Goal: Task Accomplishment & Management: Complete application form

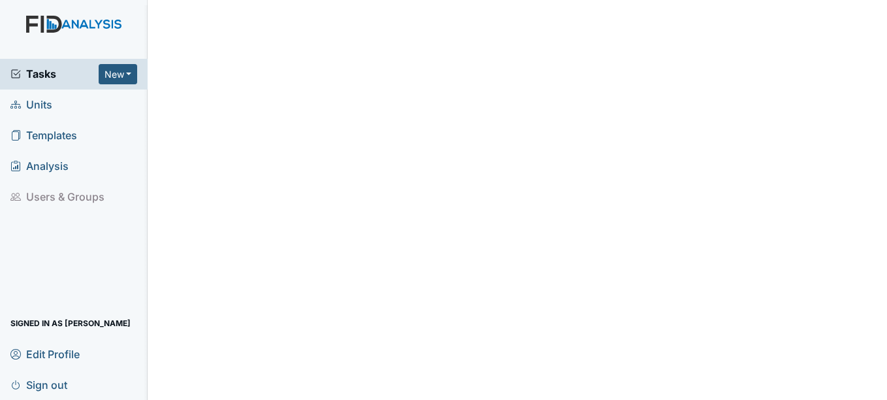
click at [41, 101] on span "Units" at bounding box center [31, 105] width 42 height 20
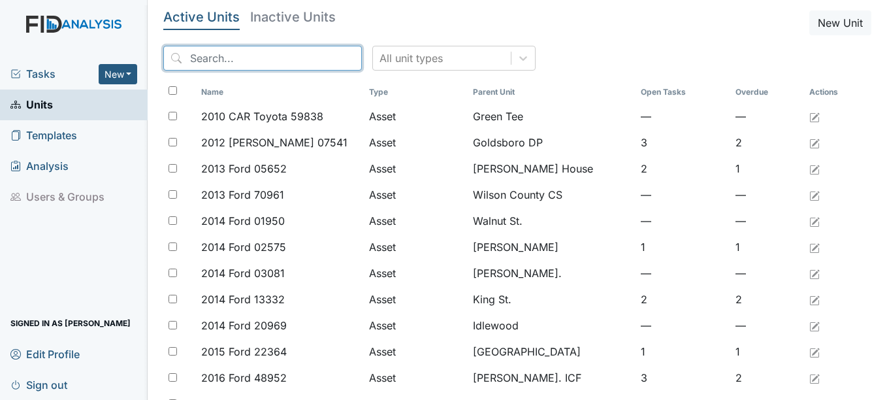
click at [249, 61] on input "search" at bounding box center [262, 58] width 199 height 25
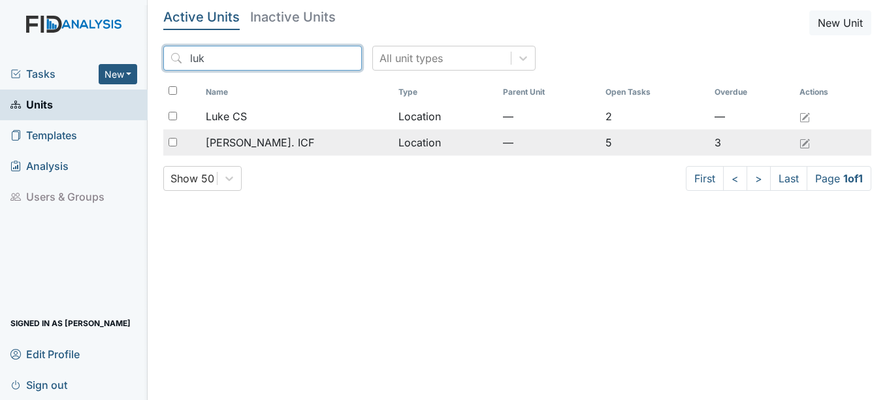
type input "luk"
click at [269, 141] on div "Luke St. ICF" at bounding box center [297, 143] width 182 height 16
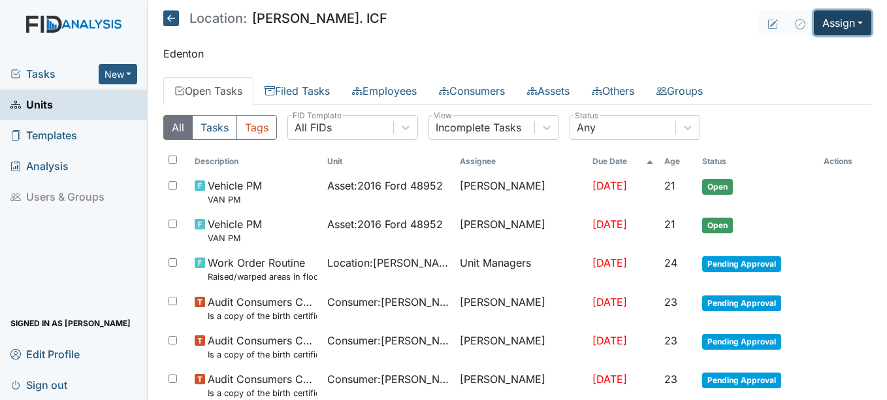
click at [827, 25] on button "Assign" at bounding box center [843, 22] width 58 height 25
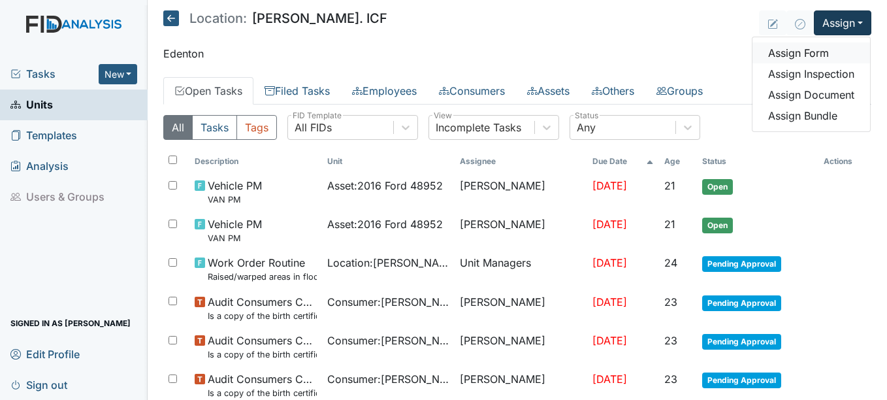
click at [799, 54] on link "Assign Form" at bounding box center [812, 52] width 118 height 21
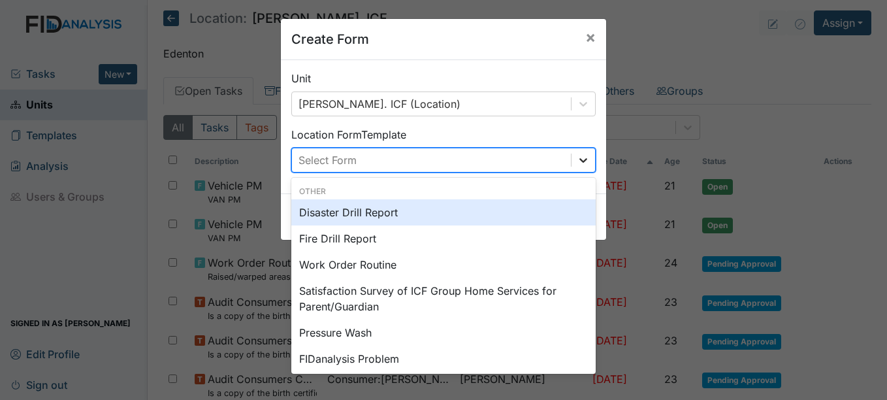
click at [583, 152] on div at bounding box center [584, 160] width 24 height 24
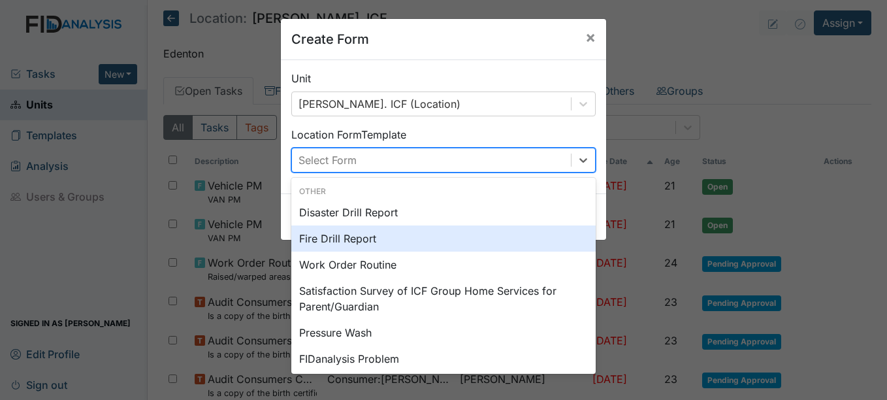
click at [382, 240] on div "Fire Drill Report" at bounding box center [443, 238] width 305 height 26
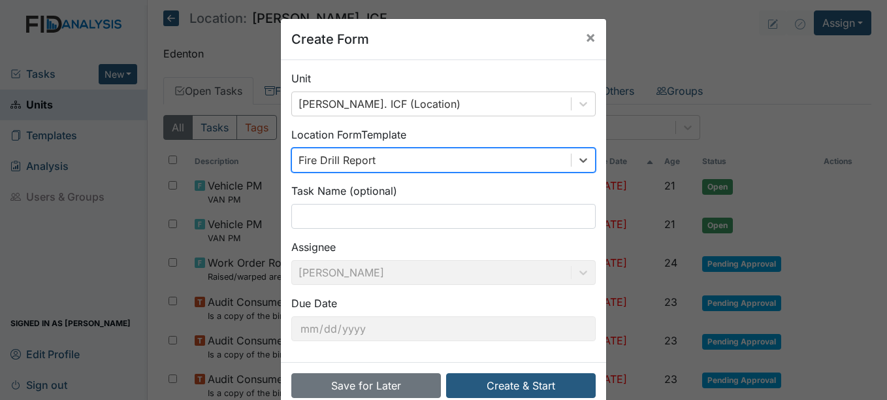
scroll to position [27, 0]
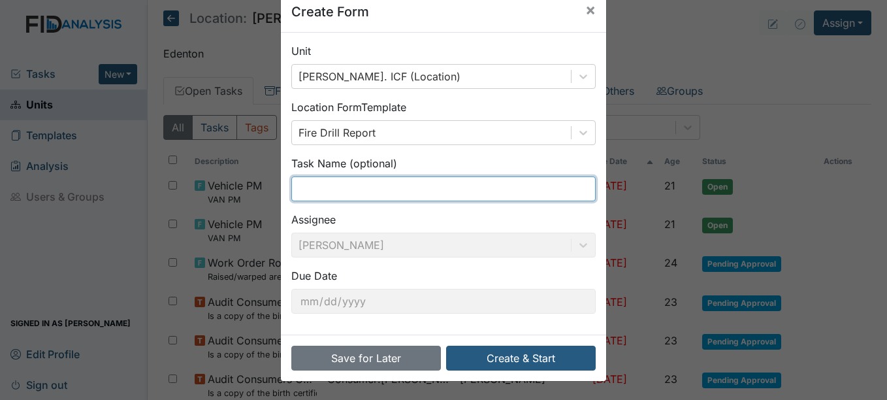
click at [383, 189] on input "text" at bounding box center [443, 188] width 305 height 25
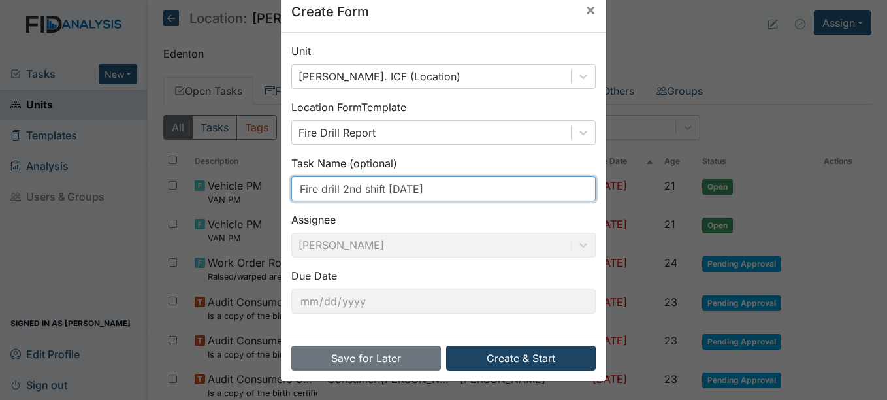
type input "Fire drill 2nd shift [DATE]"
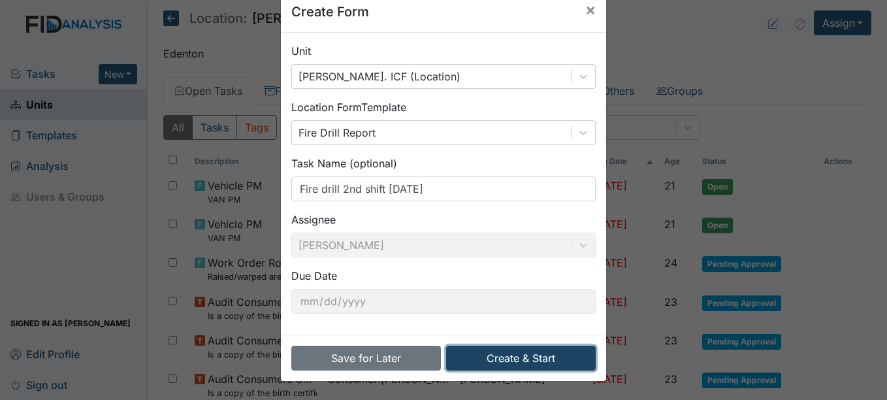
click at [532, 354] on button "Create & Start" at bounding box center [521, 358] width 150 height 25
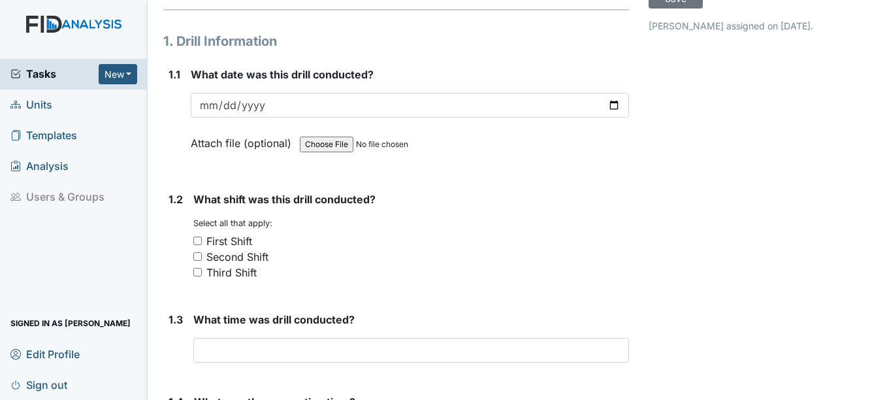
scroll to position [131, 0]
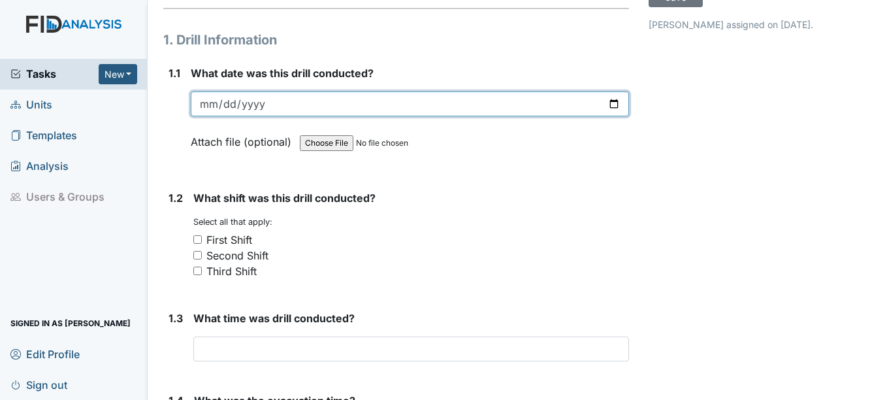
click at [203, 99] on input "date" at bounding box center [410, 103] width 438 height 25
type input "2025-08-14"
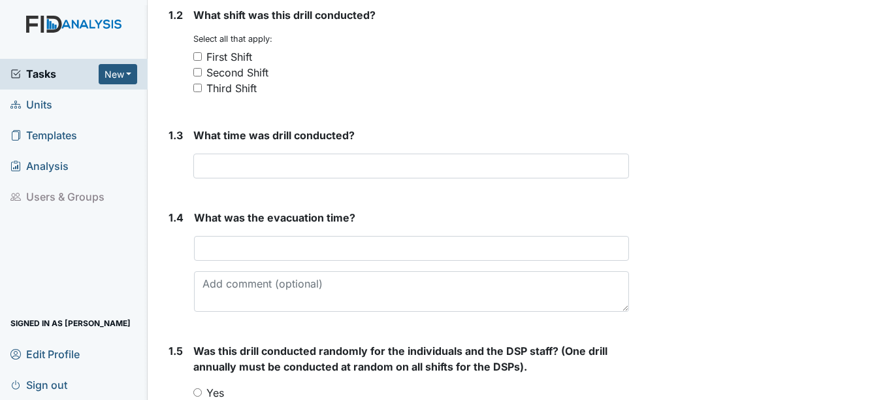
scroll to position [327, 0]
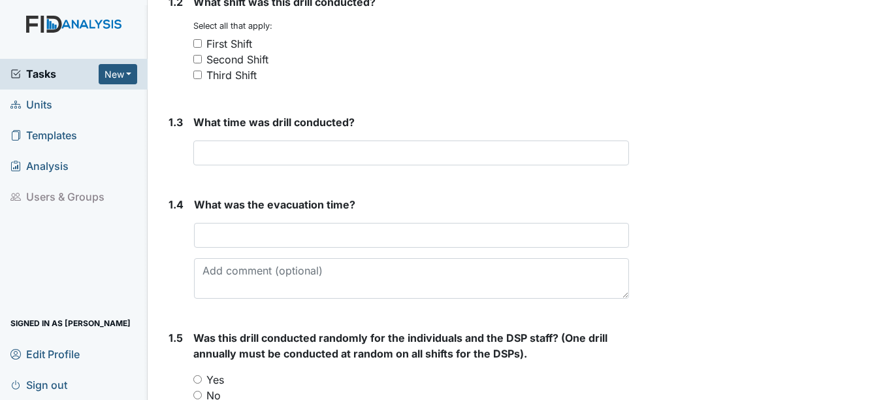
click at [249, 64] on div "Second Shift" at bounding box center [238, 60] width 62 height 16
click at [202, 63] on input "Second Shift" at bounding box center [197, 59] width 8 height 8
checkbox input "true"
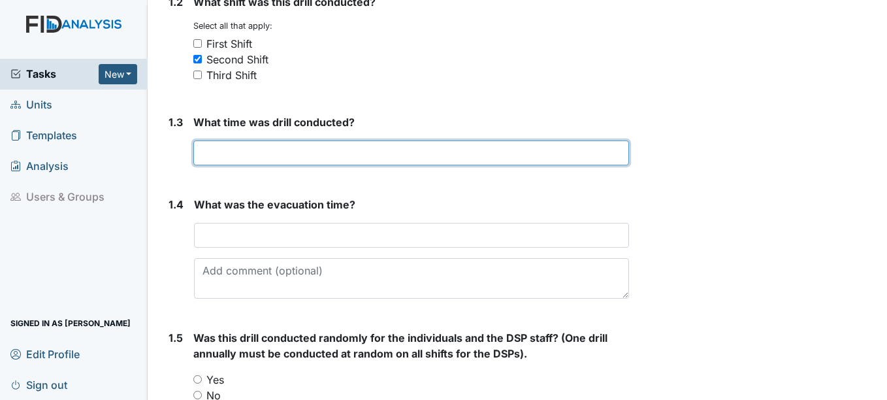
click at [282, 154] on input "text" at bounding box center [410, 153] width 435 height 25
type input "6:00p"
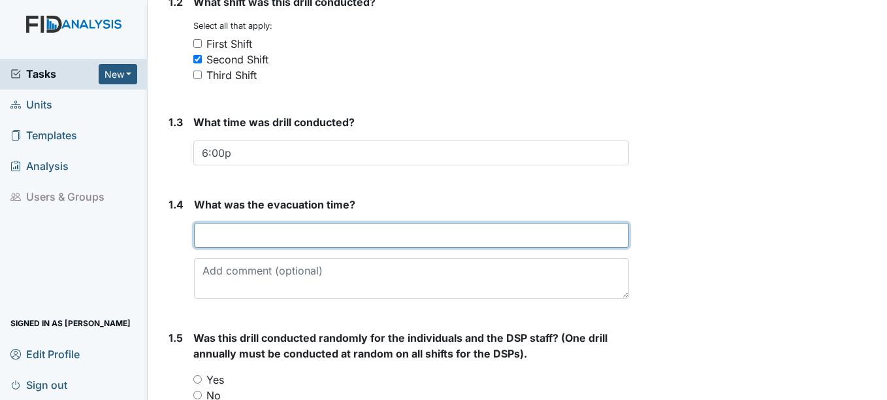
click at [266, 231] on input "text" at bounding box center [411, 235] width 435 height 25
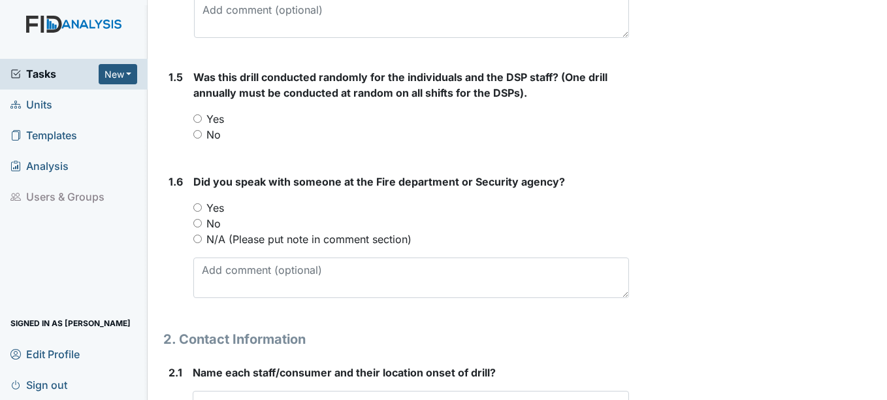
scroll to position [588, 0]
type input "1 min 29 sec"
click at [212, 119] on label "Yes" at bounding box center [216, 118] width 18 height 16
click at [202, 119] on input "Yes" at bounding box center [197, 118] width 8 height 8
radio input "true"
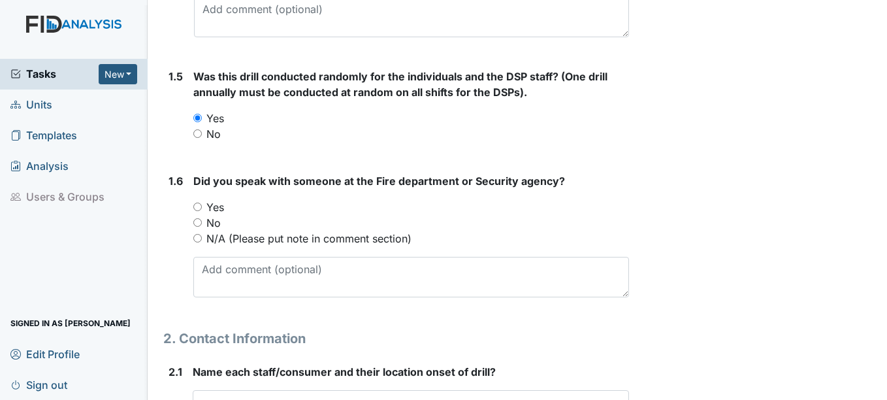
click at [218, 203] on label "Yes" at bounding box center [216, 207] width 18 height 16
click at [202, 203] on input "Yes" at bounding box center [197, 207] width 8 height 8
radio input "true"
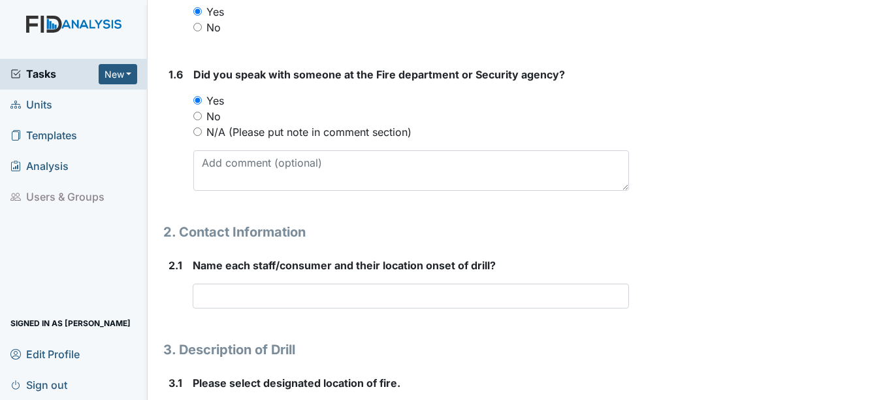
scroll to position [719, 0]
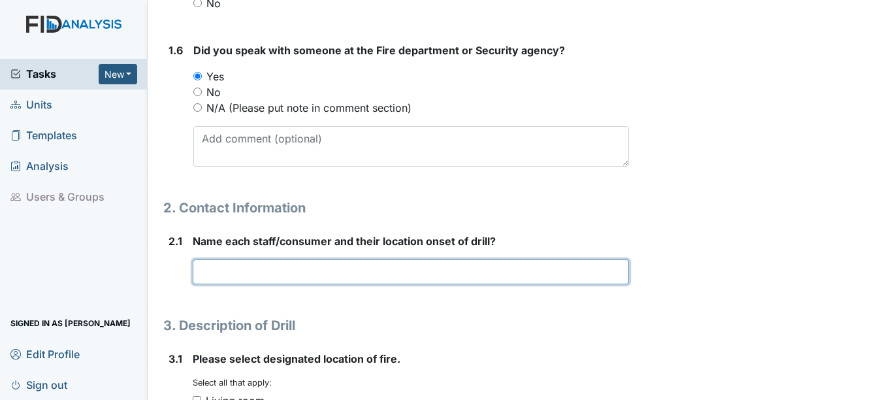
click at [252, 278] on input "text" at bounding box center [411, 271] width 436 height 25
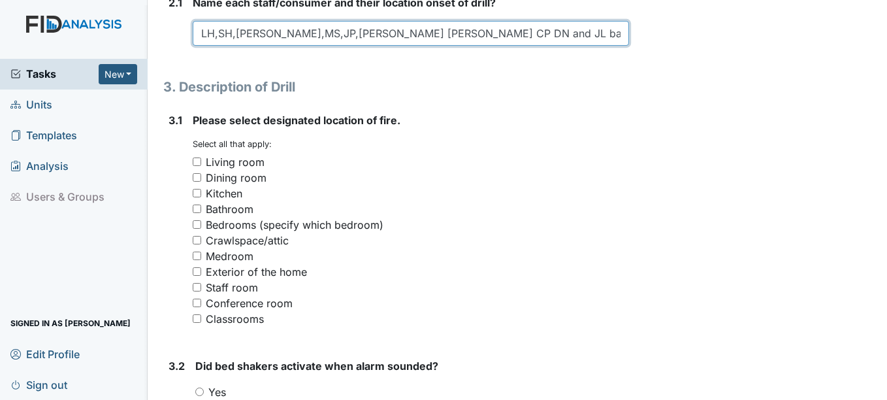
scroll to position [980, 0]
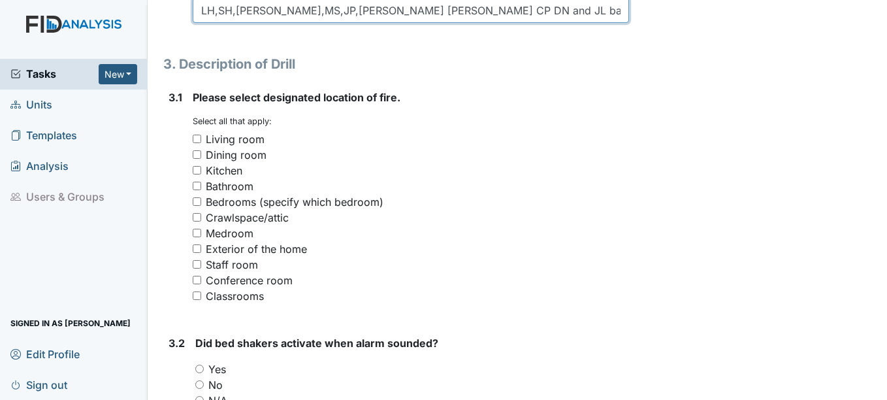
type input "LH,SH,SJ,MS,JP,JD kitchen CP DN and JL bathroom"
click at [231, 166] on div "Kitchen" at bounding box center [224, 171] width 37 height 16
click at [201, 166] on input "Kitchen" at bounding box center [197, 170] width 8 height 8
checkbox input "true"
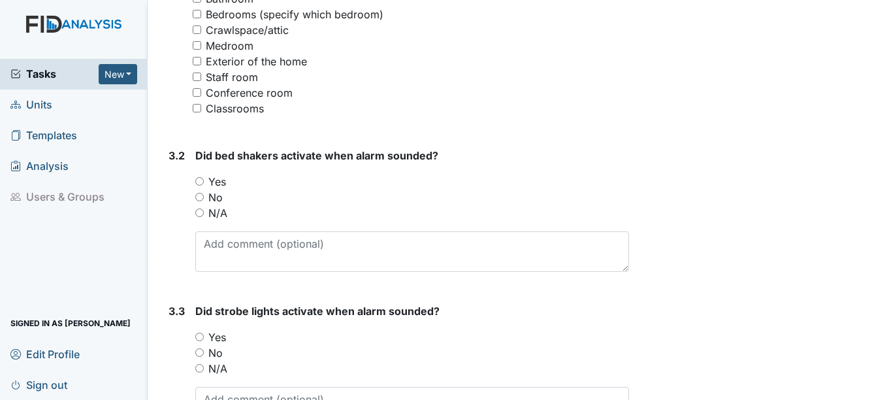
scroll to position [1176, 0]
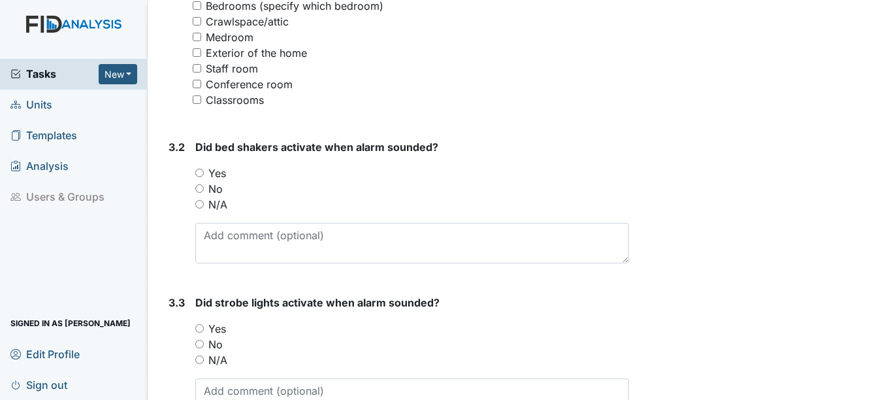
click at [224, 209] on label "N/A" at bounding box center [217, 205] width 19 height 16
click at [204, 208] on input "N/A" at bounding box center [199, 204] width 8 height 8
radio input "true"
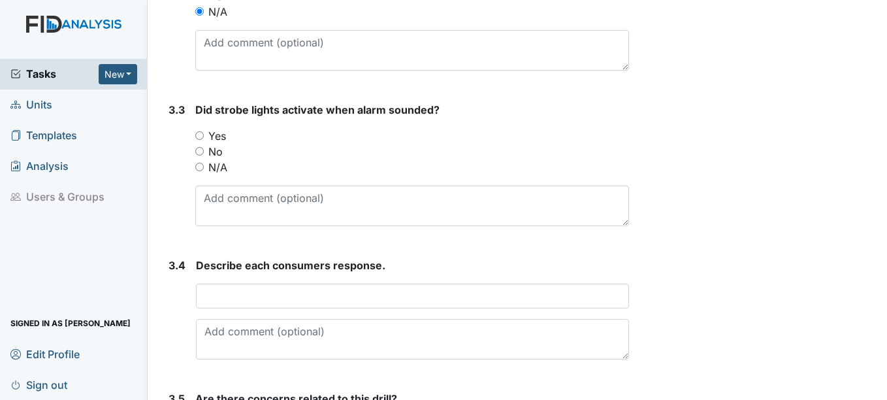
scroll to position [1372, 0]
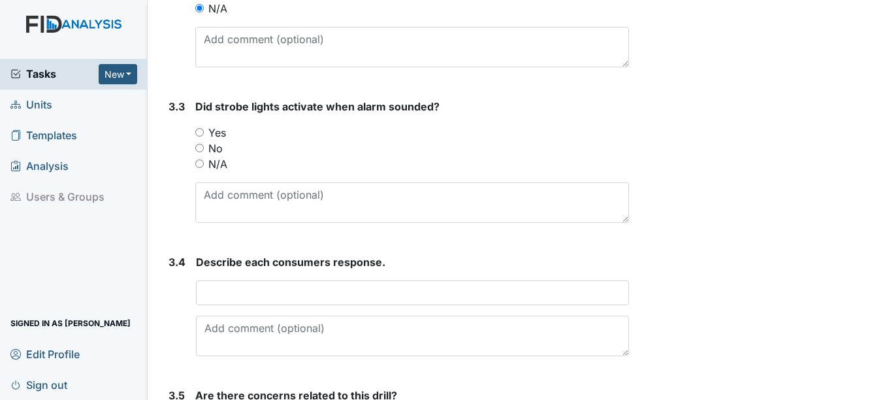
click at [222, 137] on label "Yes" at bounding box center [217, 133] width 18 height 16
click at [204, 137] on input "Yes" at bounding box center [199, 132] width 8 height 8
radio input "true"
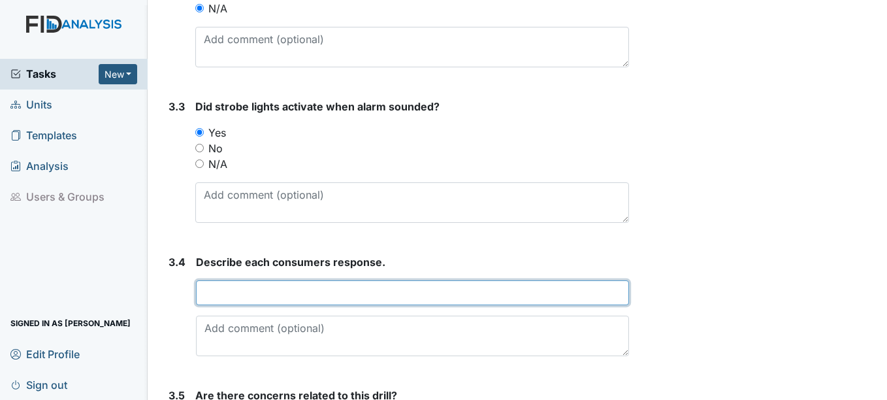
click at [244, 282] on input "text" at bounding box center [412, 292] width 433 height 25
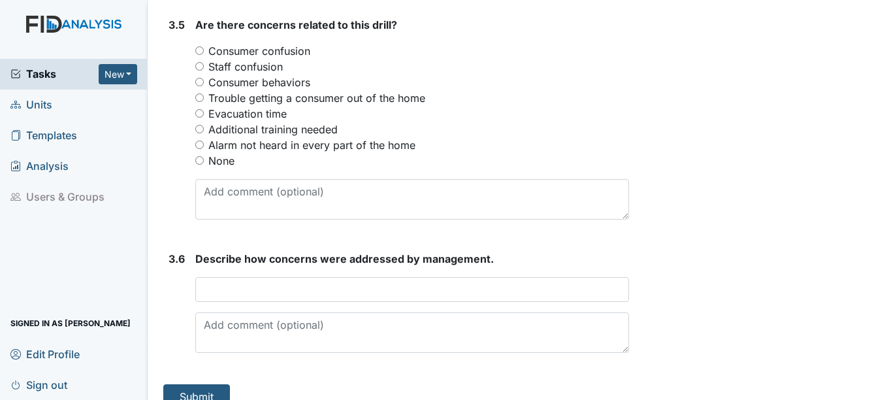
scroll to position [1763, 0]
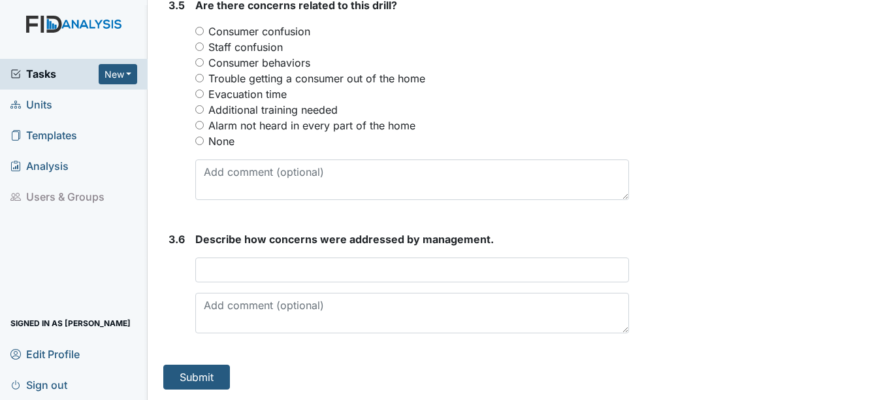
type input "cooperative"
drag, startPoint x: 224, startPoint y: 138, endPoint x: 227, endPoint y: 145, distance: 7.9
click at [224, 137] on label "None" at bounding box center [221, 141] width 26 height 16
click at [204, 137] on input "None" at bounding box center [199, 141] width 8 height 8
radio input "true"
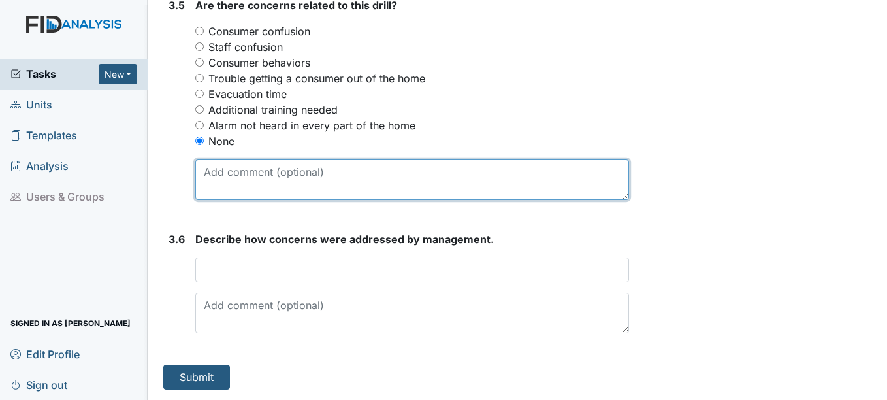
click at [303, 171] on textarea at bounding box center [411, 179] width 433 height 41
type textarea "n/a"
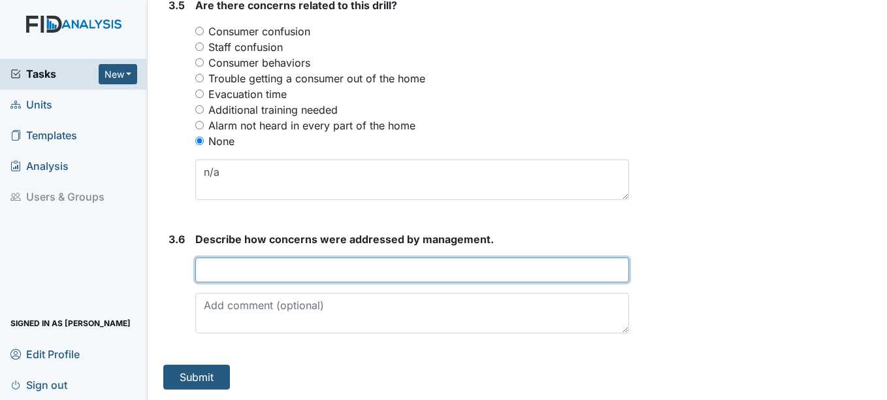
click at [289, 265] on input "text" at bounding box center [411, 269] width 433 height 25
type input "n/a"
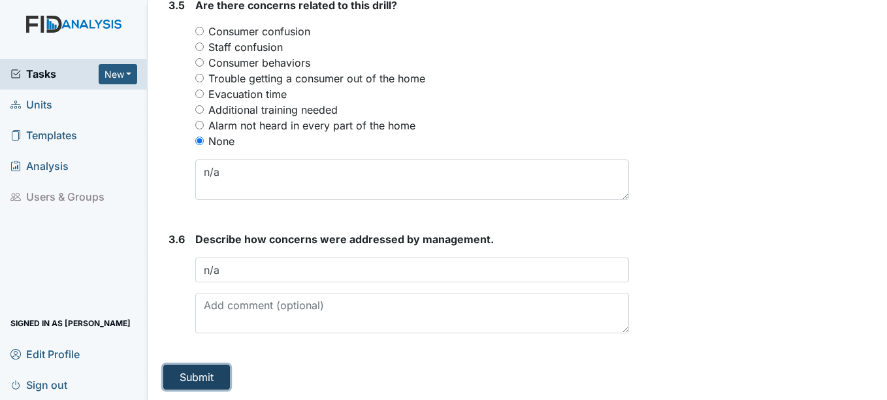
click at [203, 382] on button "Submit" at bounding box center [196, 377] width 67 height 25
